Goal: Navigation & Orientation: Find specific page/section

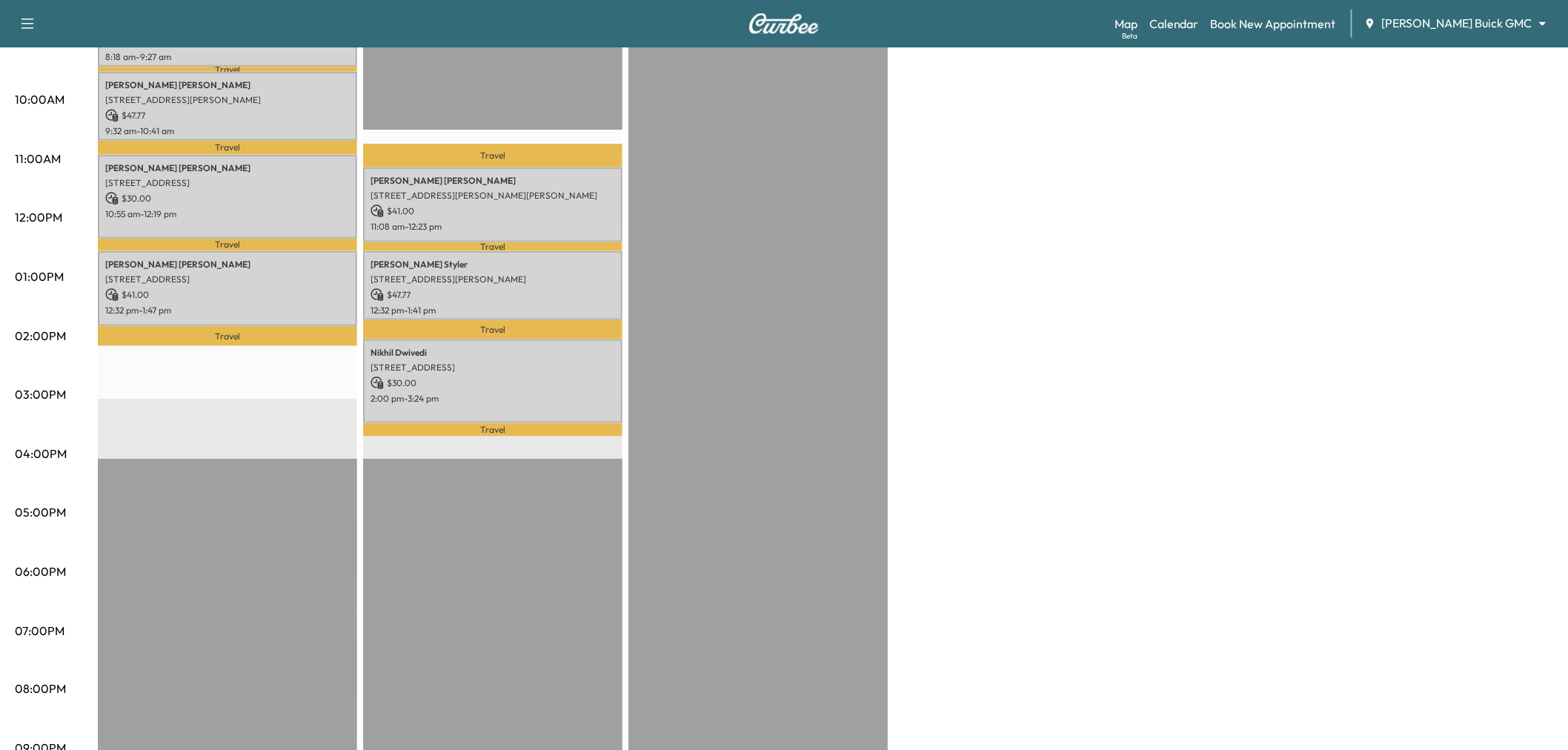
scroll to position [405, 0]
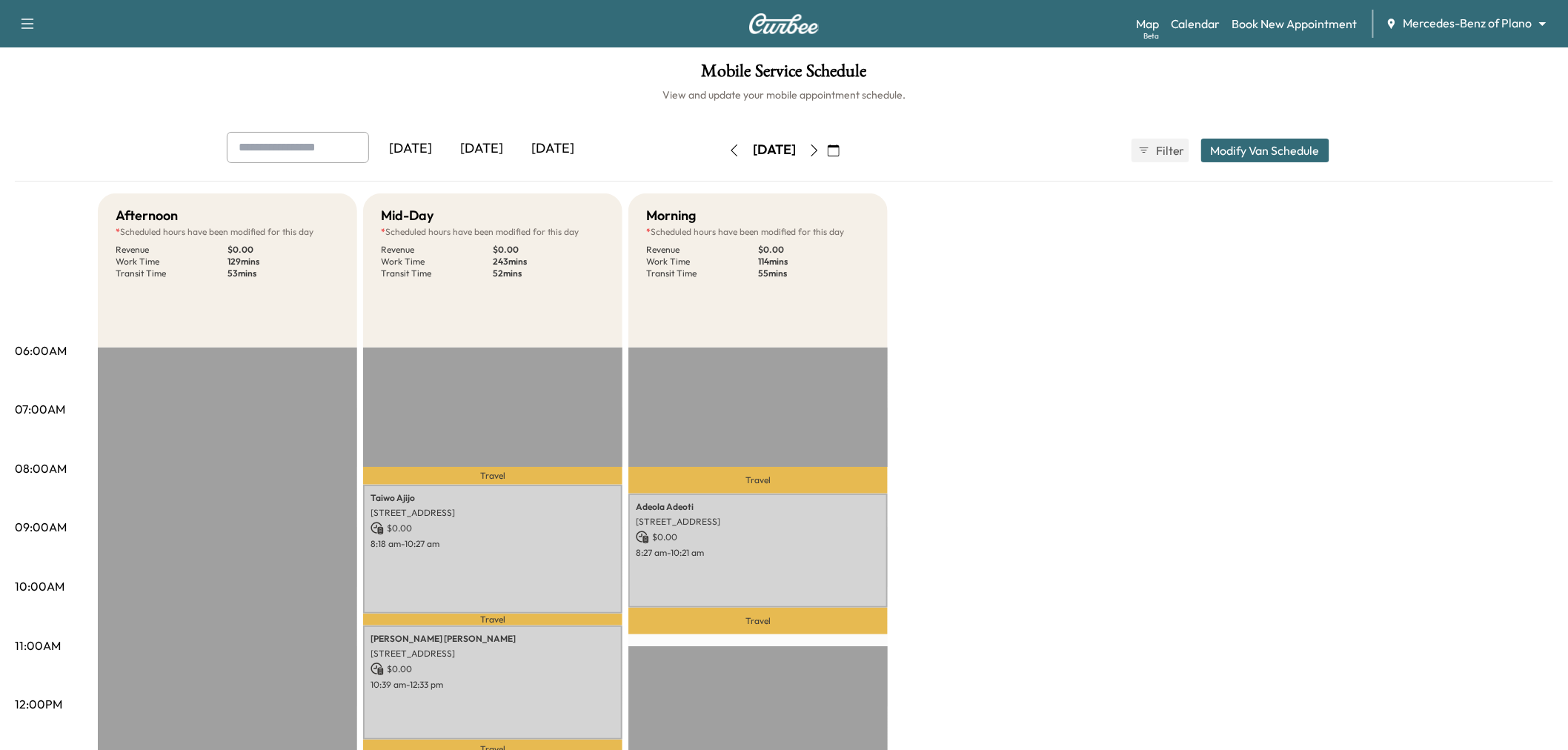
click at [820, 152] on icon "button" at bounding box center [814, 150] width 12 height 12
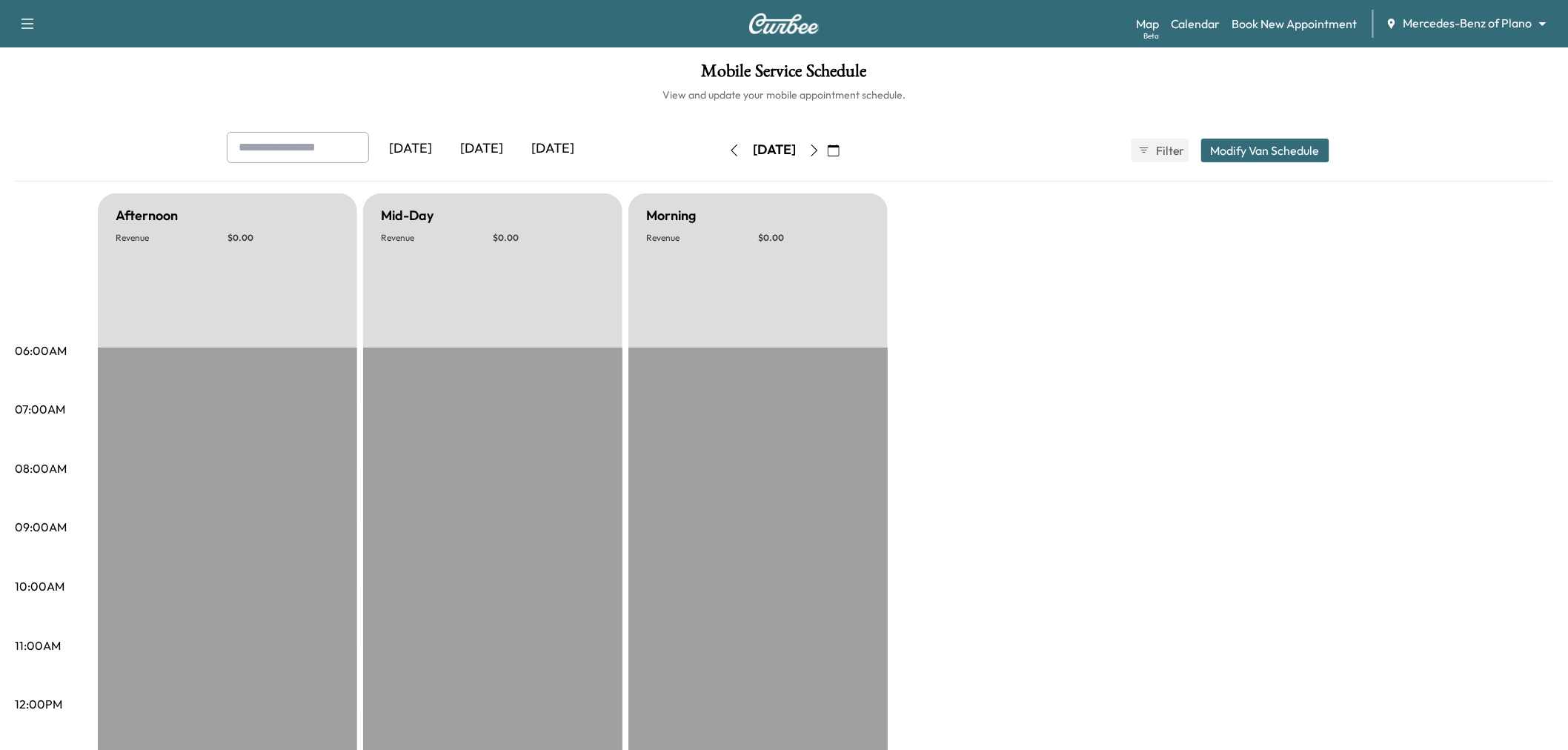
click at [820, 151] on icon "button" at bounding box center [814, 150] width 12 height 12
click at [820, 150] on icon "button" at bounding box center [814, 150] width 12 height 12
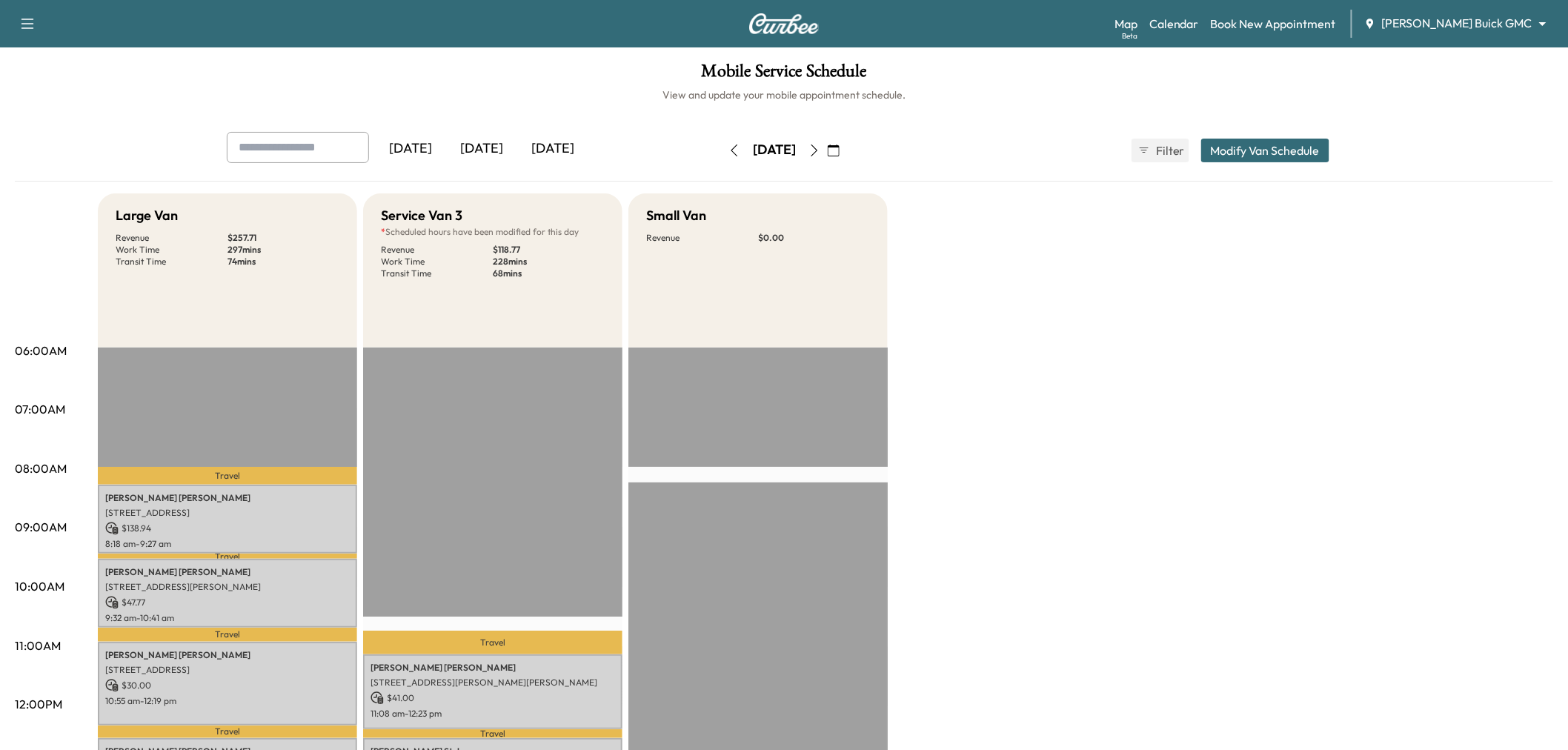
click at [827, 141] on button "button" at bounding box center [815, 150] width 25 height 24
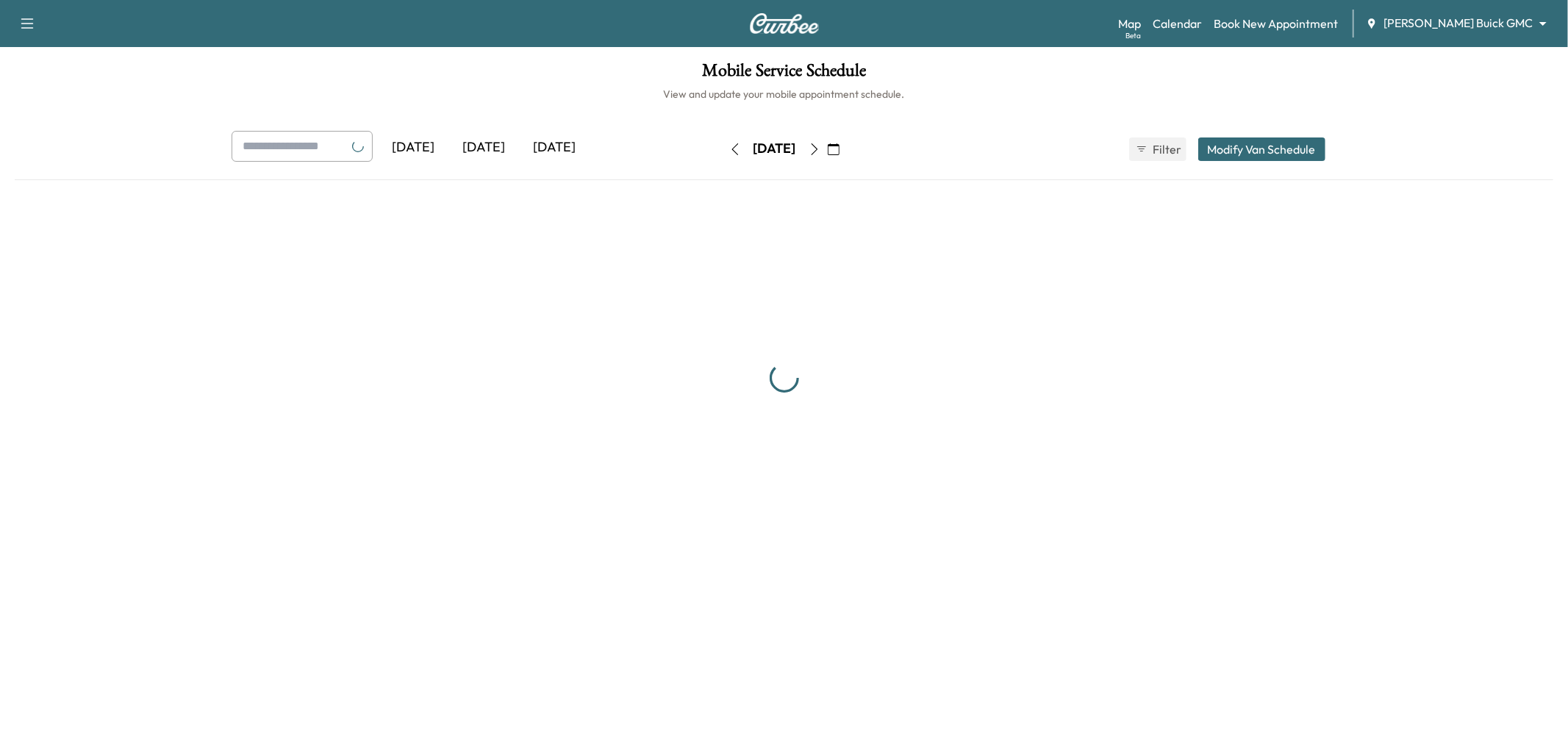
click at [827, 140] on button "button" at bounding box center [814, 149] width 25 height 24
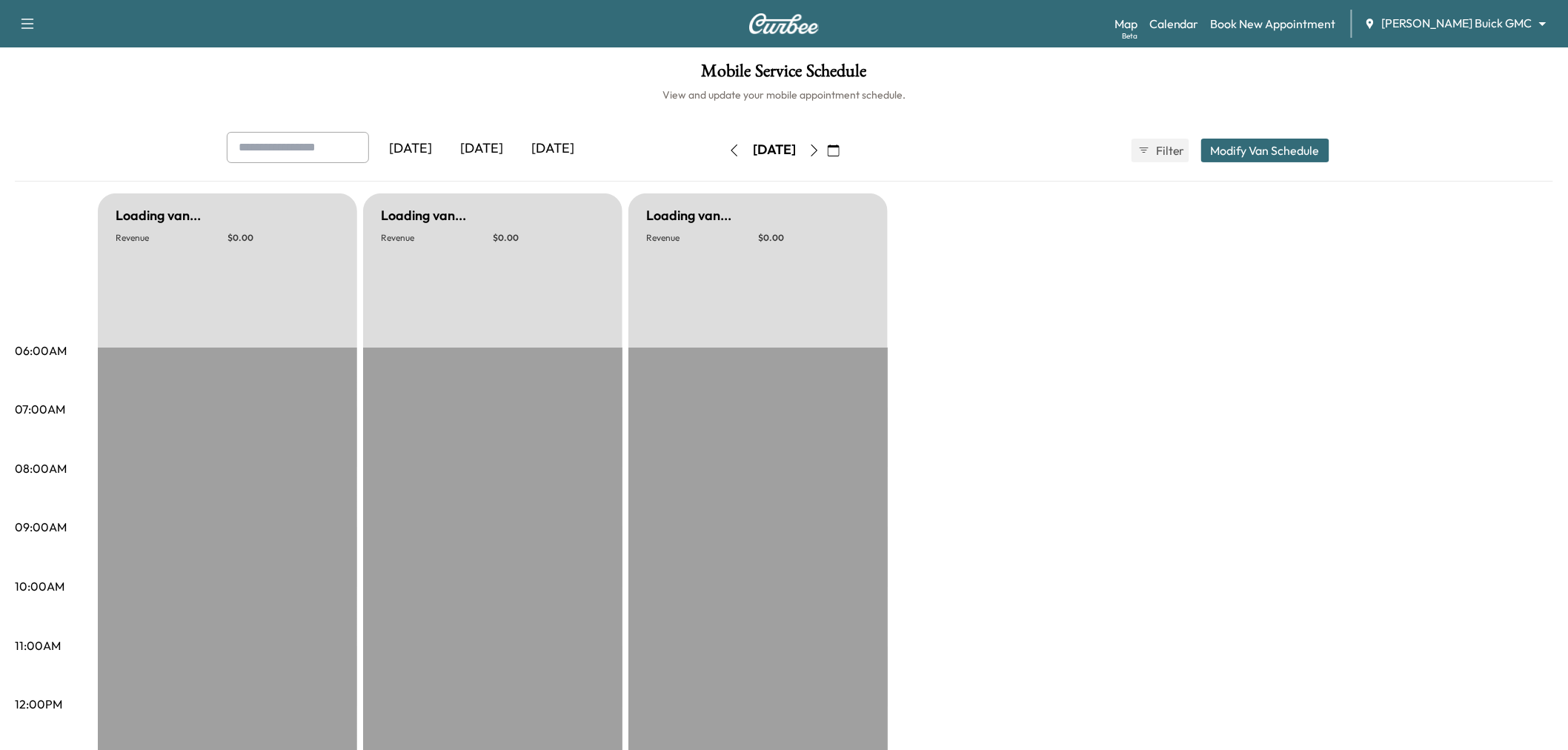
click at [827, 143] on button "button" at bounding box center [815, 150] width 25 height 24
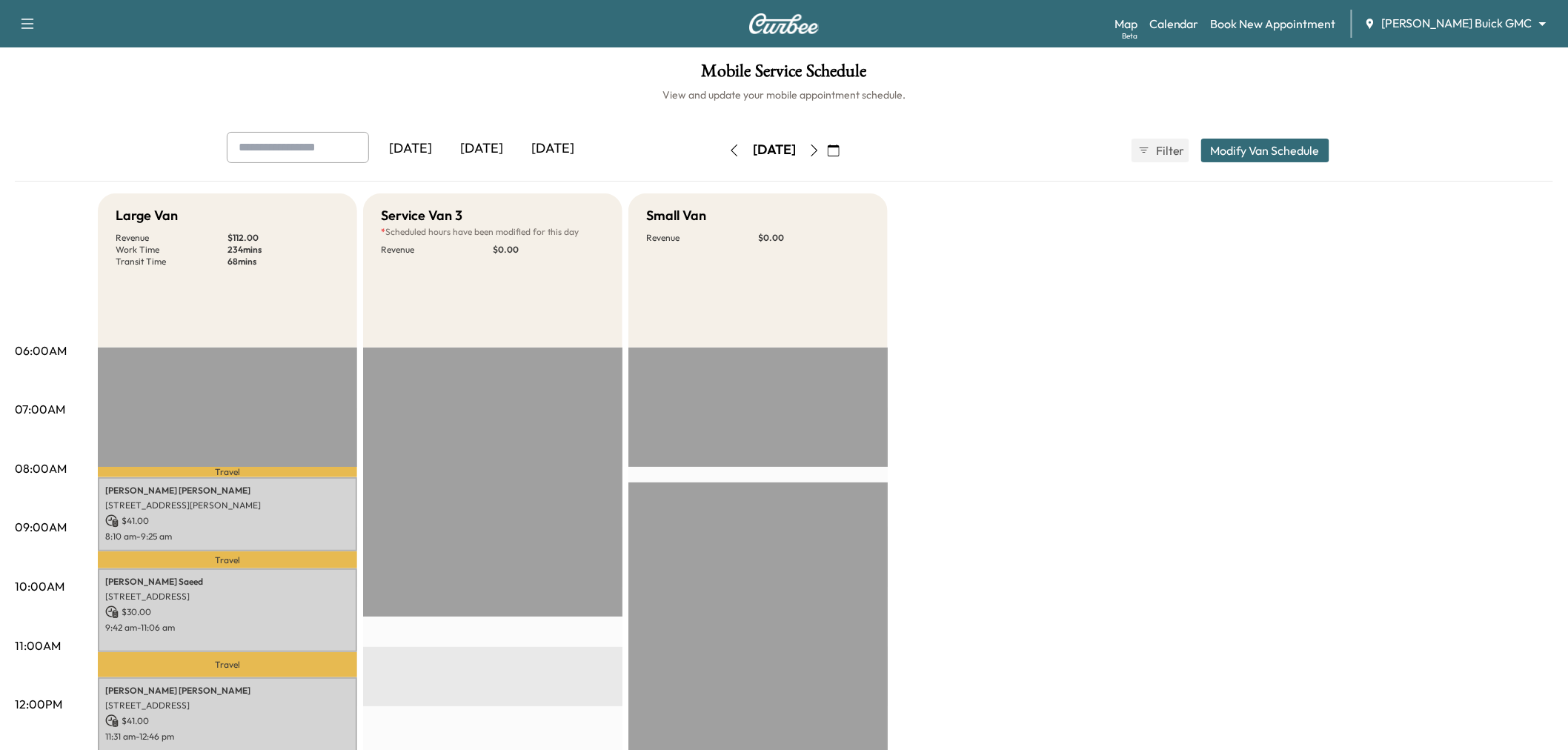
click at [827, 158] on button "button" at bounding box center [815, 150] width 25 height 24
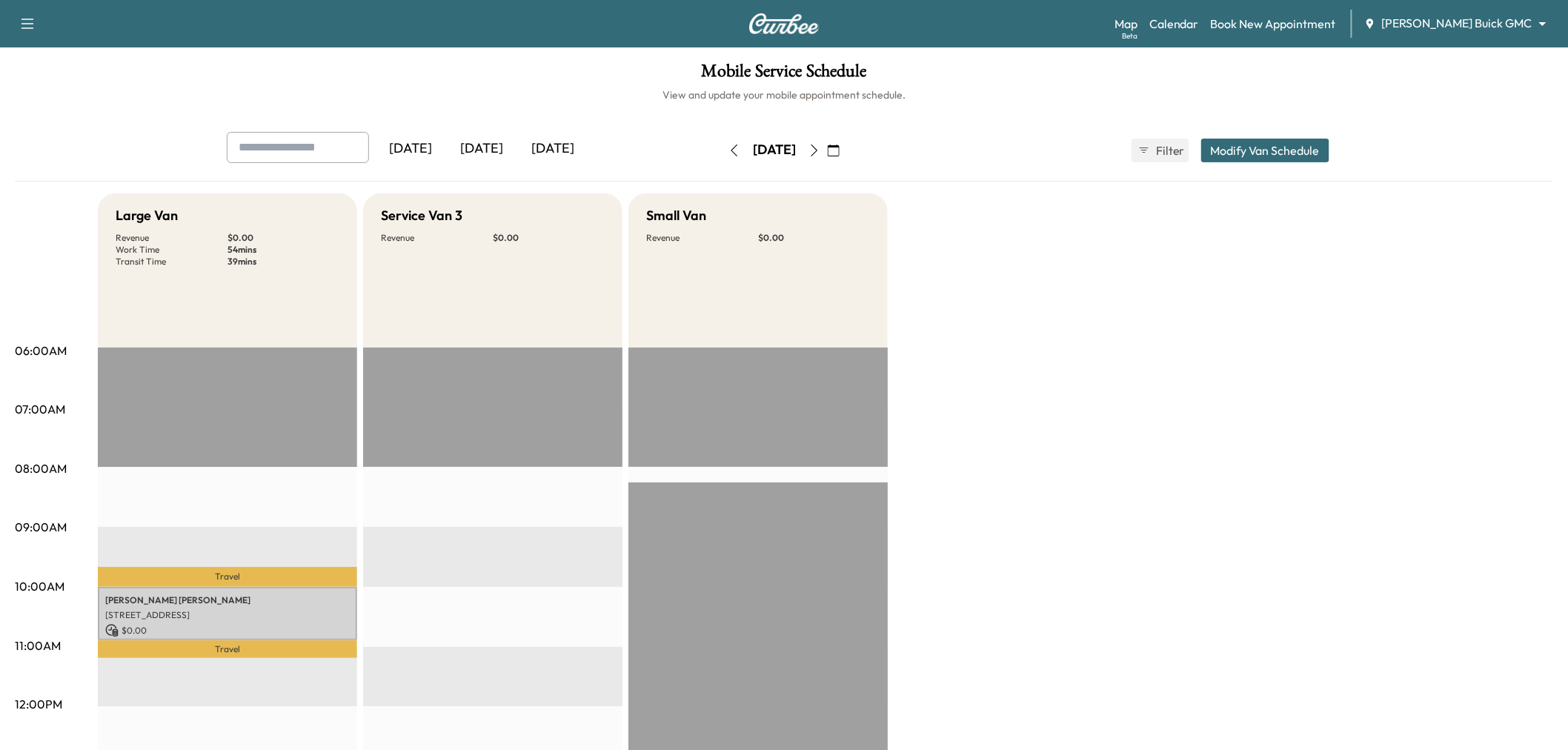
scroll to position [165, 0]
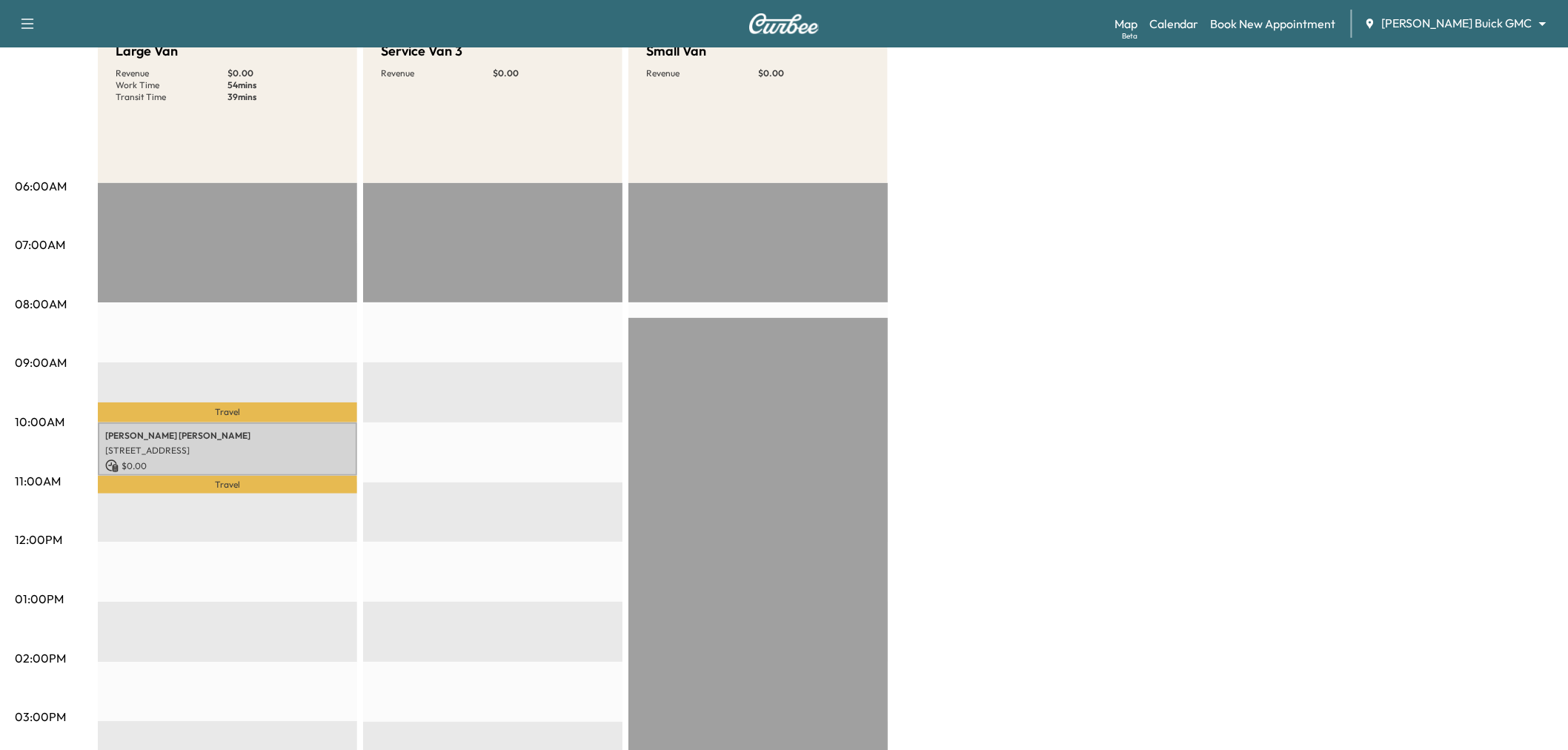
click at [195, 404] on p "Travel" at bounding box center [228, 413] width 260 height 20
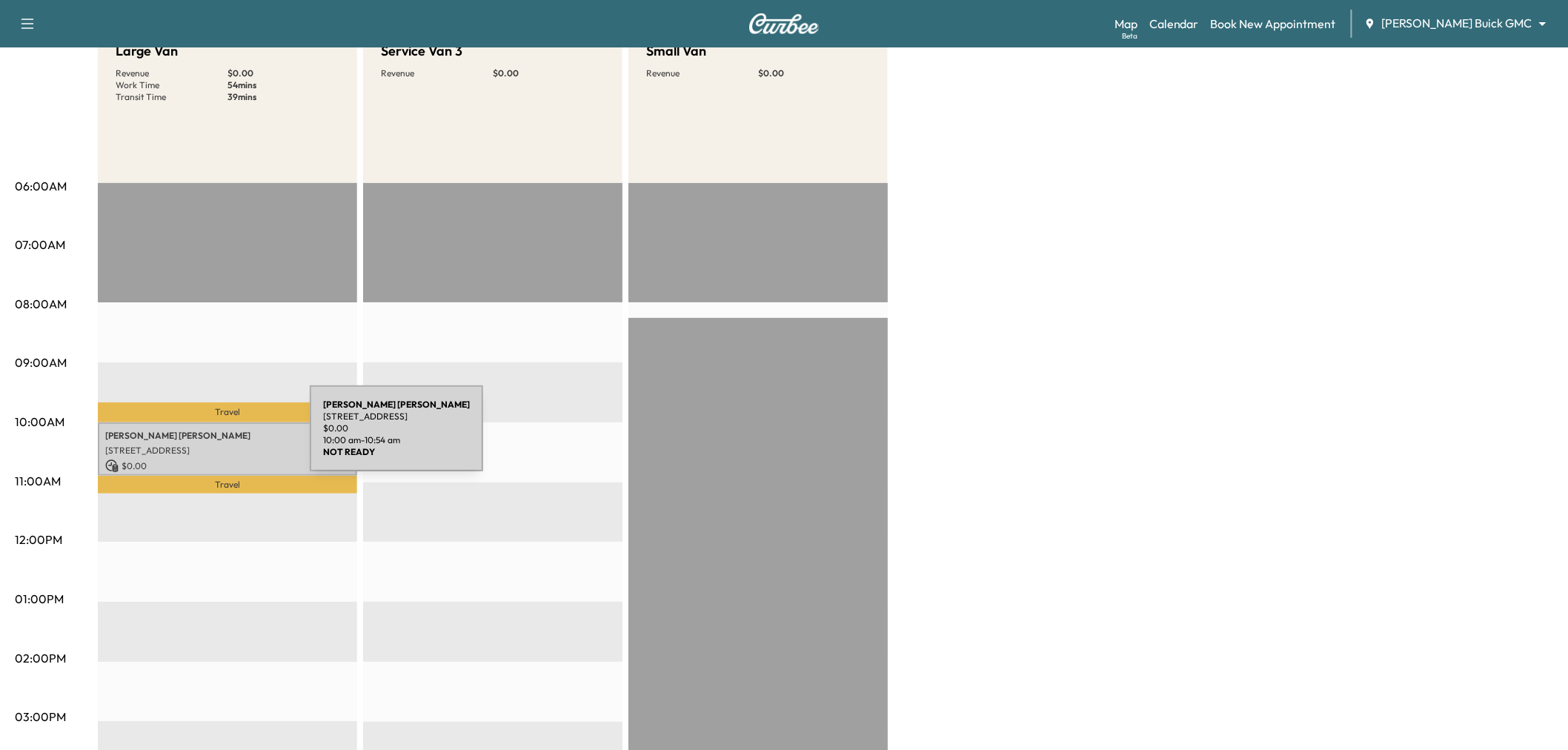
click at [199, 438] on p "Rene Flores" at bounding box center [227, 435] width 245 height 12
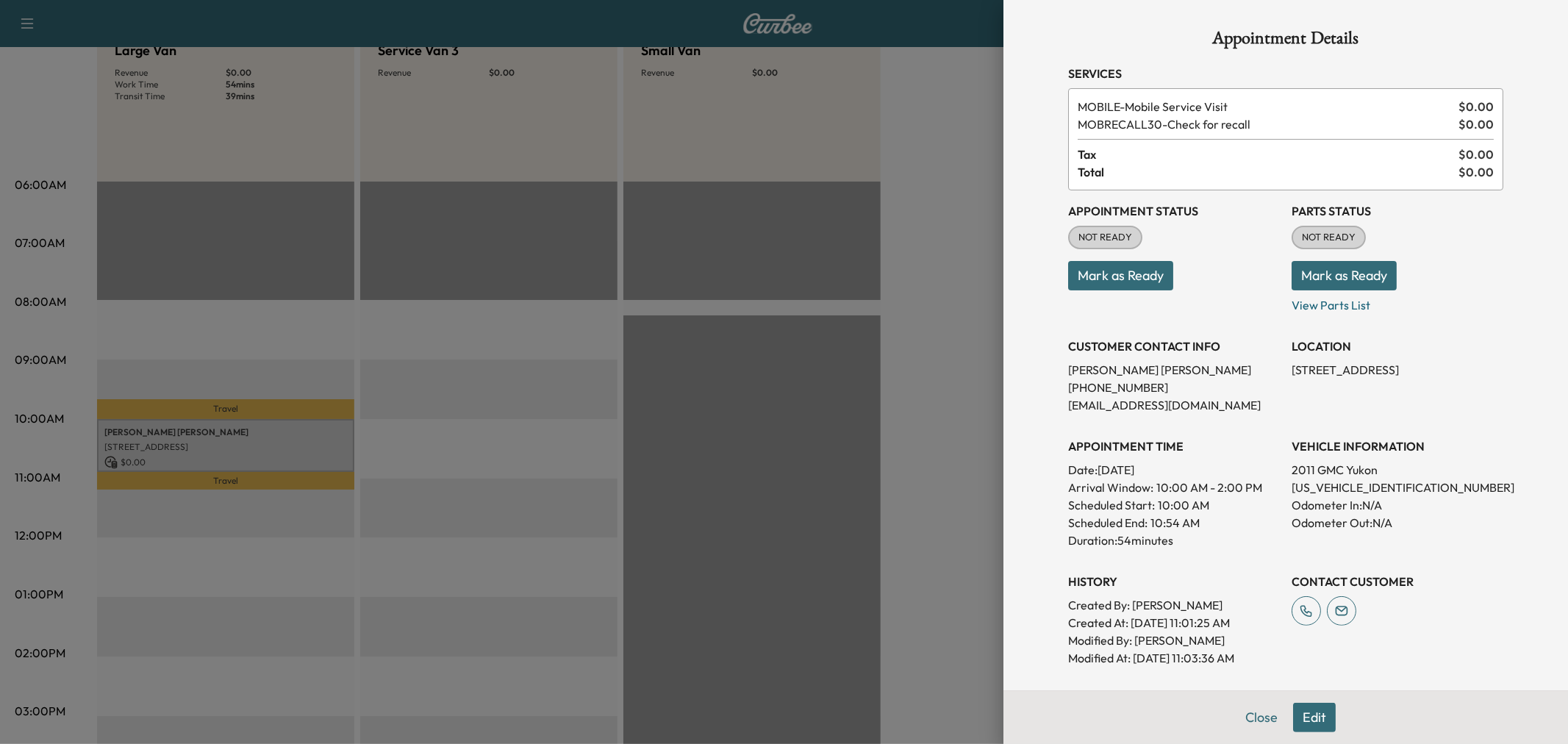
click at [197, 434] on div at bounding box center [784, 372] width 1568 height 744
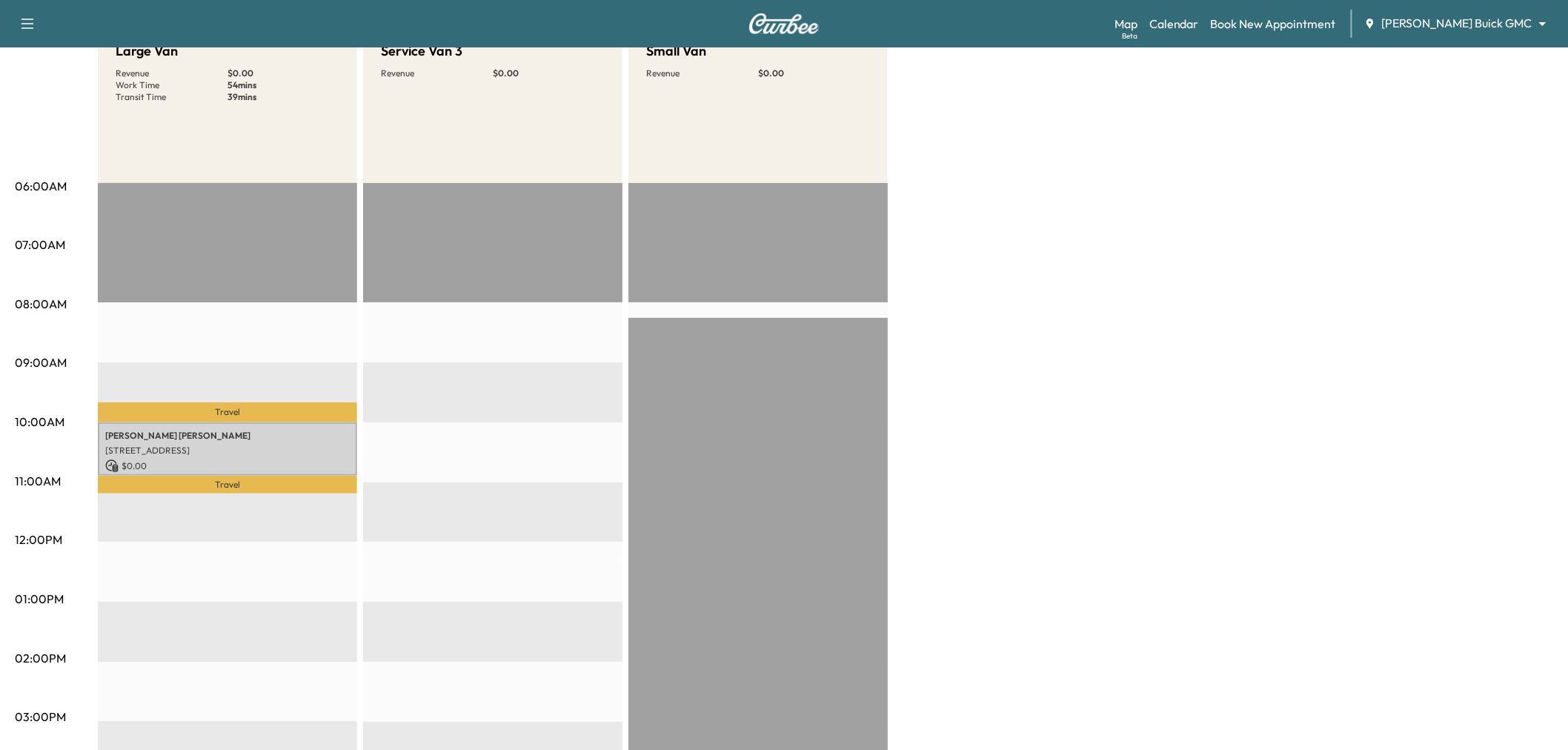
click at [448, 428] on div "EST Start" at bounding box center [493, 661] width 260 height 958
